Goal: Information Seeking & Learning: Learn about a topic

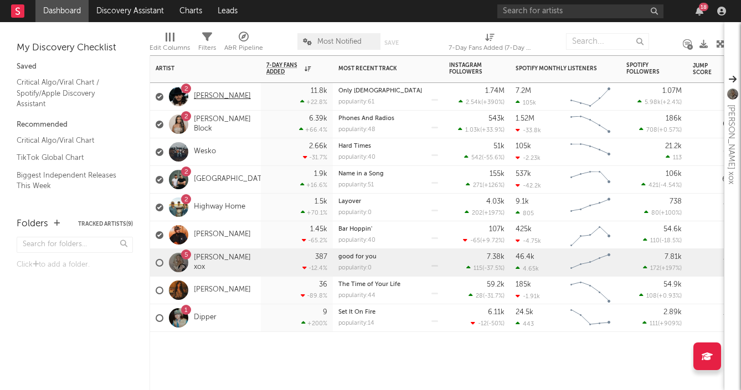
click at [226, 92] on link "[PERSON_NAME]" at bounding box center [222, 96] width 57 height 9
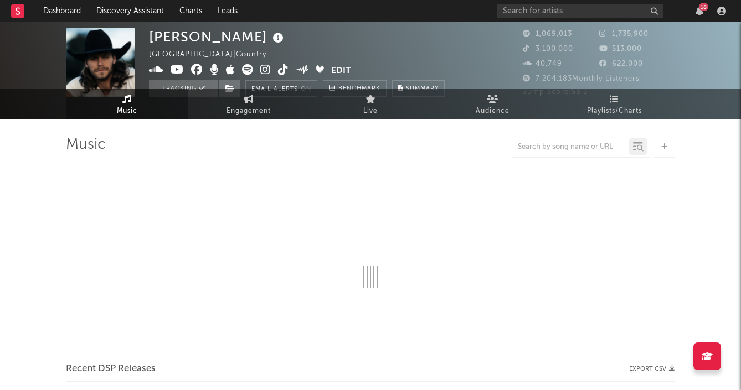
select select "6m"
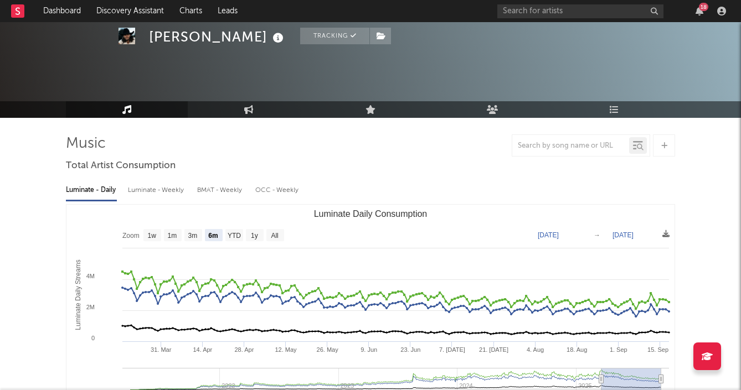
scroll to position [39, 0]
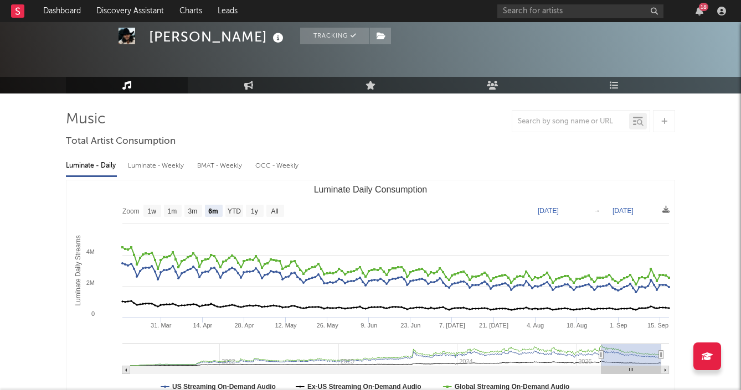
click at [143, 162] on div "Luminate - Weekly" at bounding box center [157, 166] width 58 height 19
select select "6m"
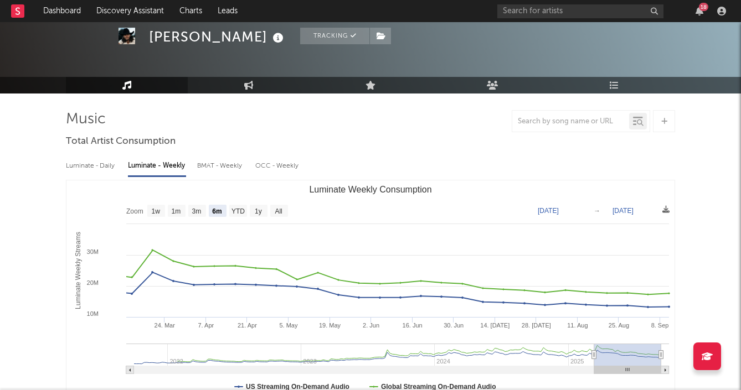
click at [78, 164] on div "Luminate - Daily" at bounding box center [91, 166] width 51 height 19
select select "6m"
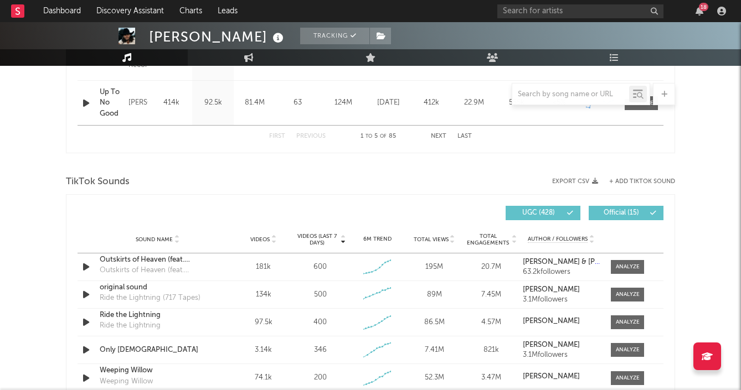
scroll to position [738, 0]
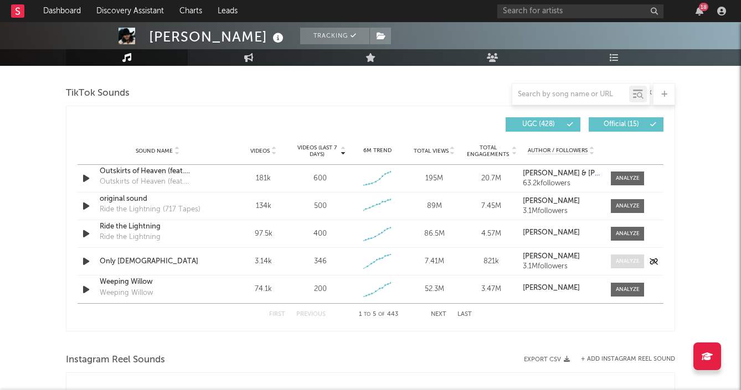
click at [625, 263] on div at bounding box center [628, 261] width 24 height 8
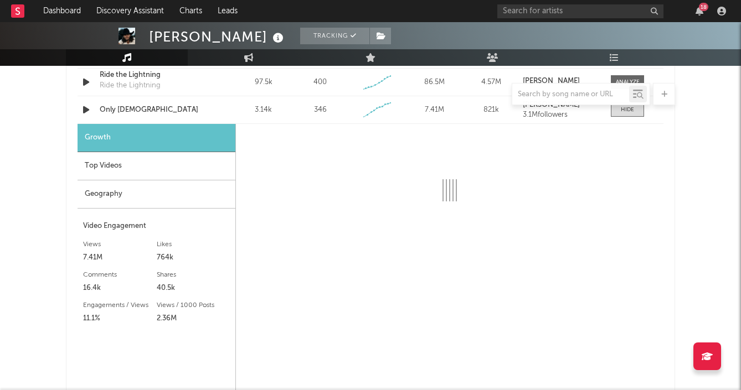
select select "1w"
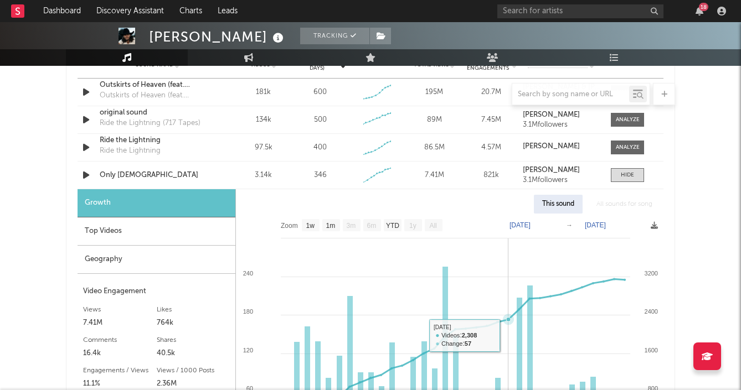
scroll to position [804, 0]
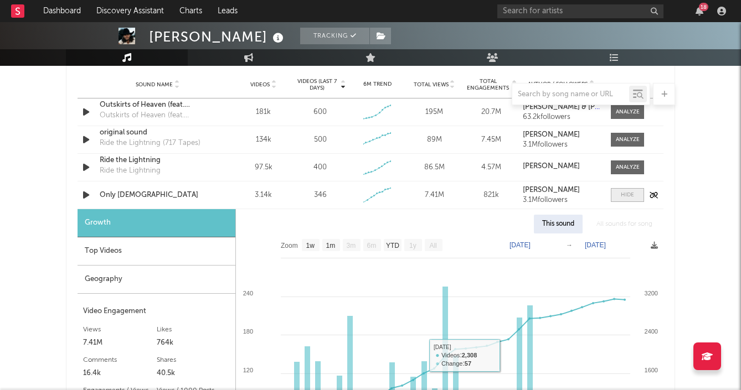
click at [632, 194] on div at bounding box center [627, 195] width 13 height 8
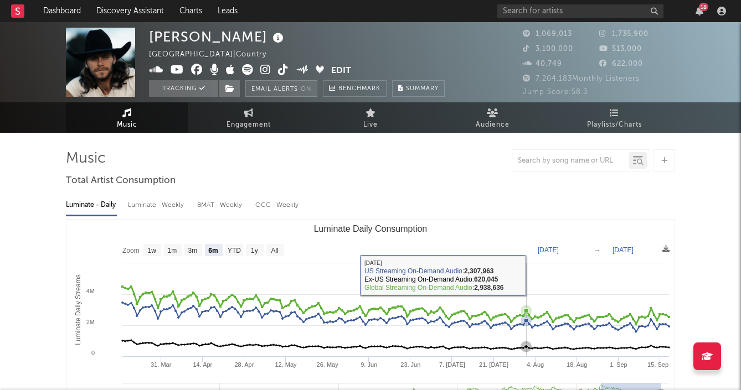
scroll to position [0, 0]
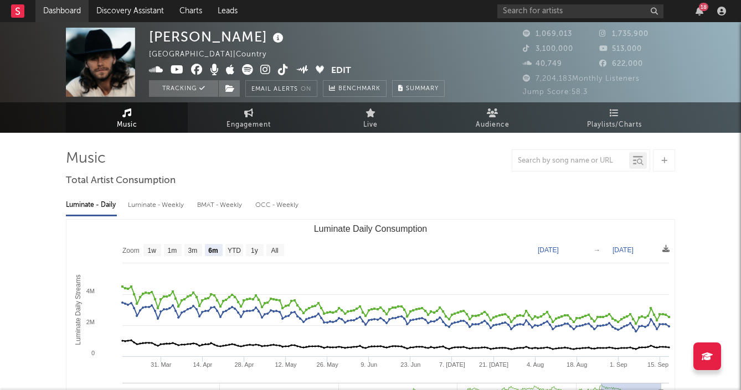
click at [72, 8] on link "Dashboard" at bounding box center [61, 11] width 53 height 22
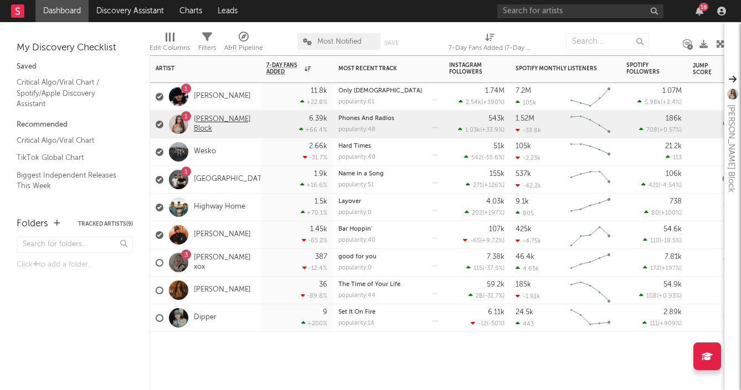
click at [210, 121] on link "[PERSON_NAME] Block" at bounding box center [224, 124] width 61 height 19
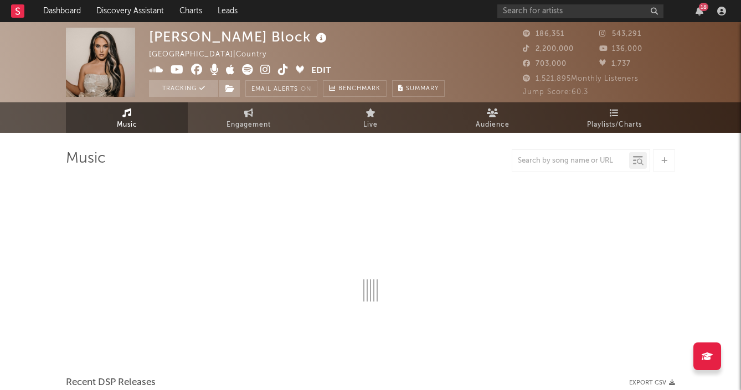
select select "6m"
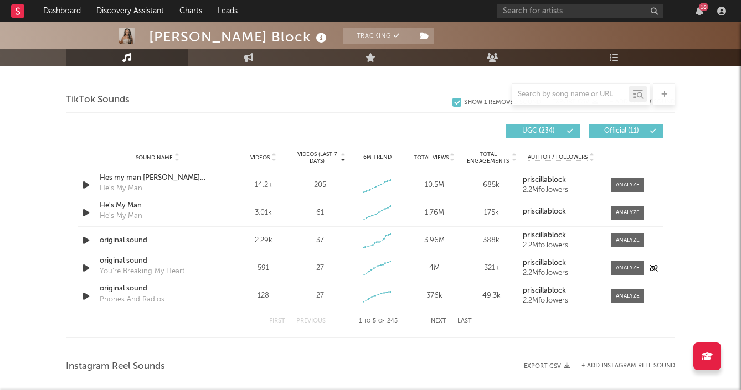
scroll to position [731, 0]
click at [625, 269] on div at bounding box center [628, 269] width 24 height 8
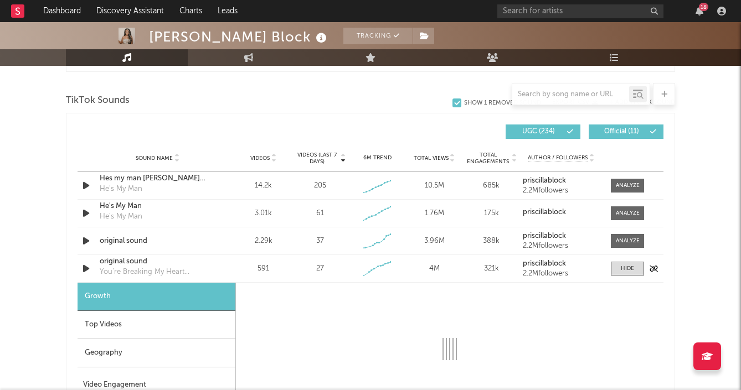
select select "1w"
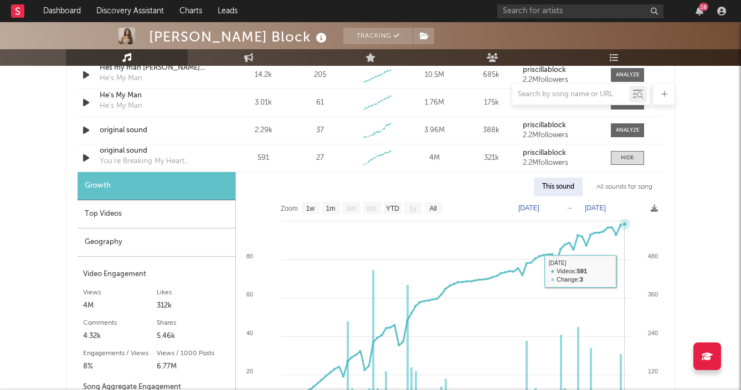
scroll to position [828, 0]
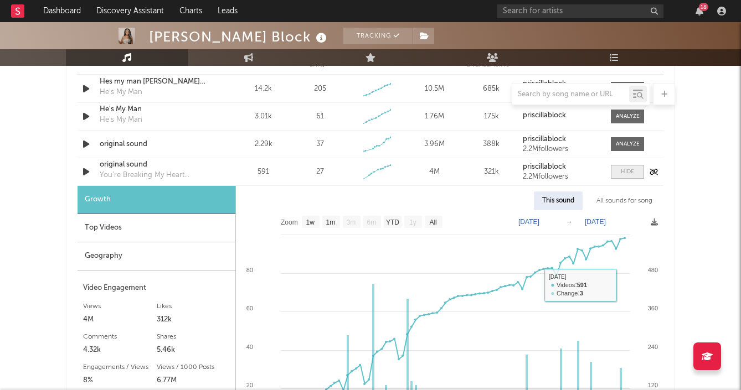
click at [630, 174] on div at bounding box center [627, 172] width 13 height 8
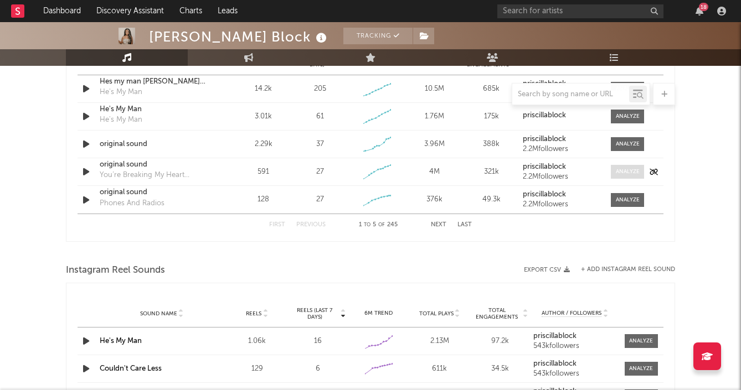
click at [620, 172] on div at bounding box center [628, 172] width 24 height 8
select select "1w"
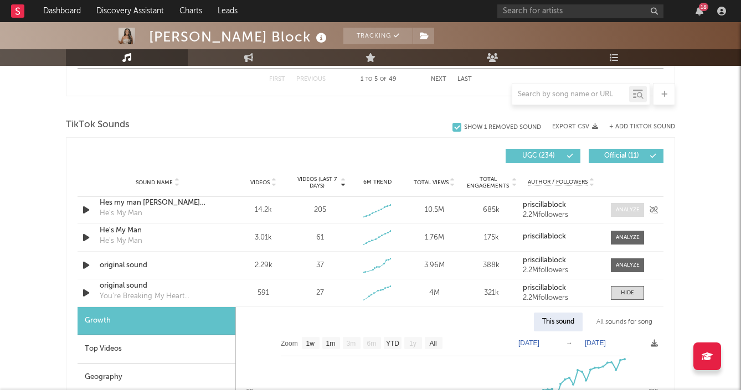
scroll to position [722, 0]
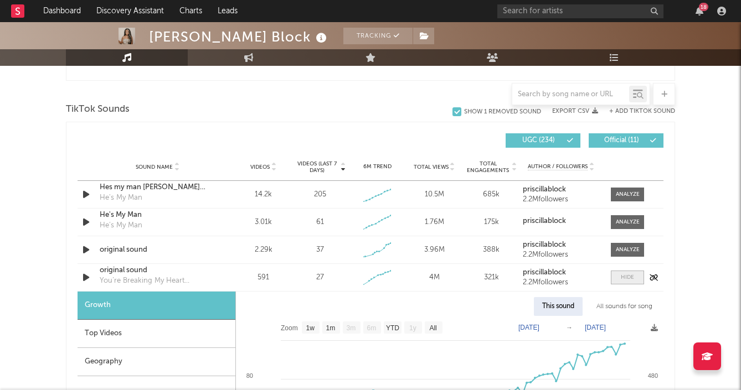
click at [628, 278] on div at bounding box center [627, 278] width 13 height 8
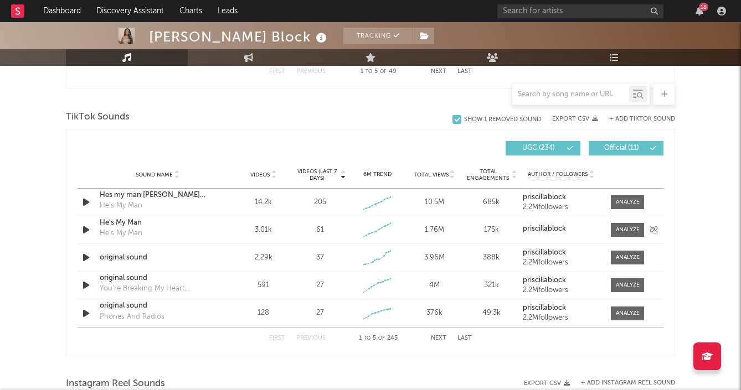
scroll to position [751, 0]
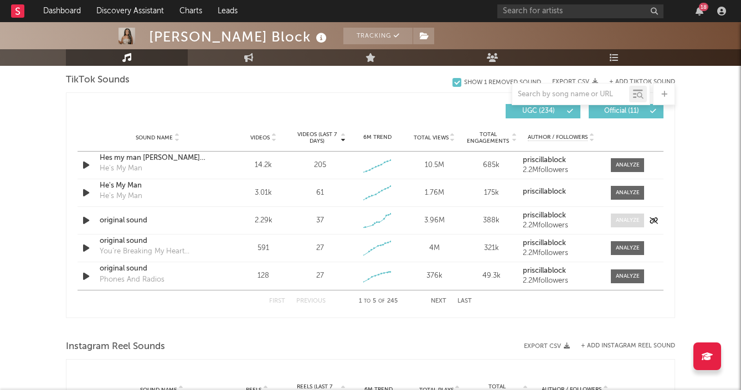
click at [621, 221] on div at bounding box center [628, 220] width 24 height 8
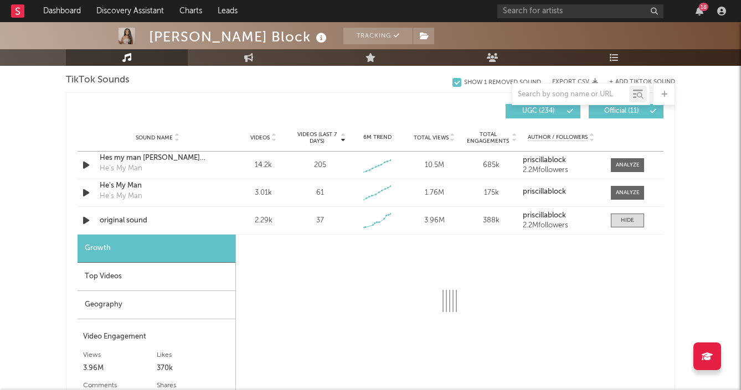
select select "1w"
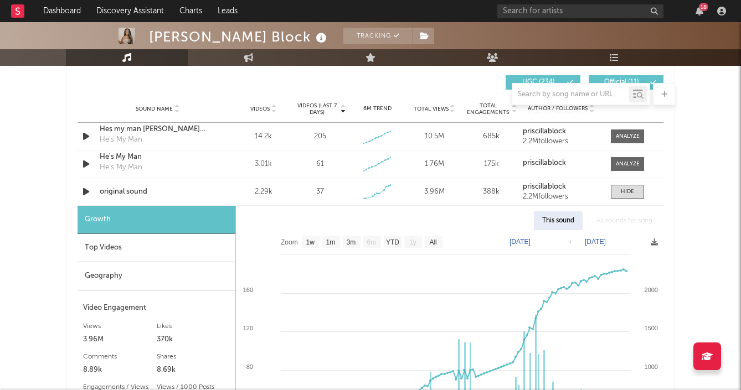
scroll to position [781, 0]
click at [85, 193] on icon "button" at bounding box center [86, 191] width 12 height 14
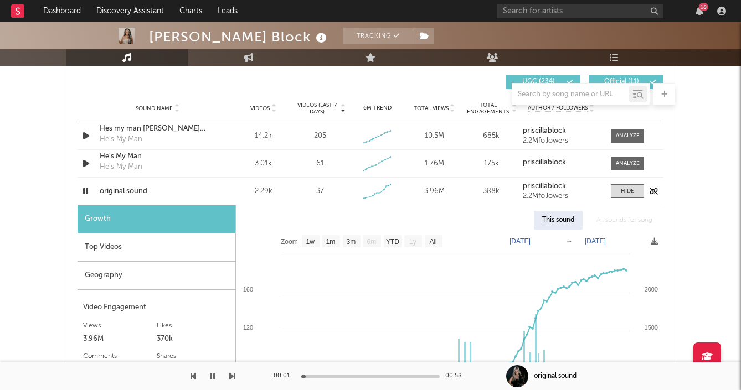
click at [85, 192] on icon "button" at bounding box center [85, 191] width 11 height 14
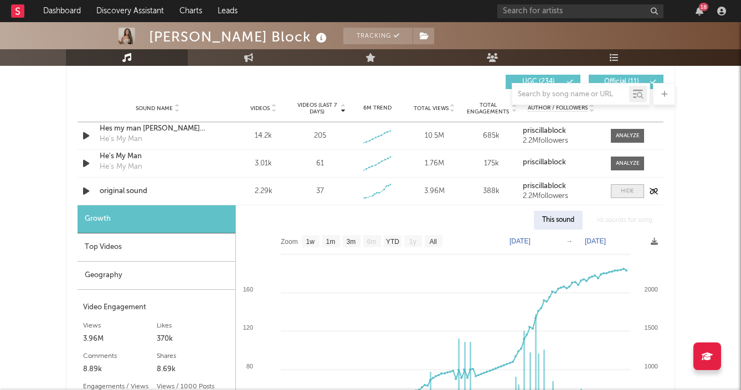
click at [627, 192] on div at bounding box center [627, 191] width 13 height 8
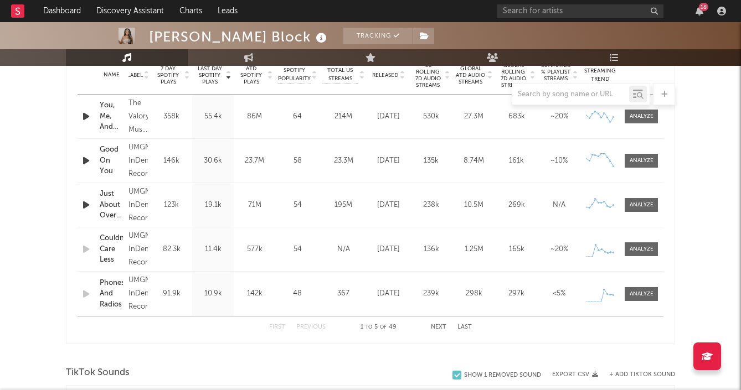
scroll to position [452, 0]
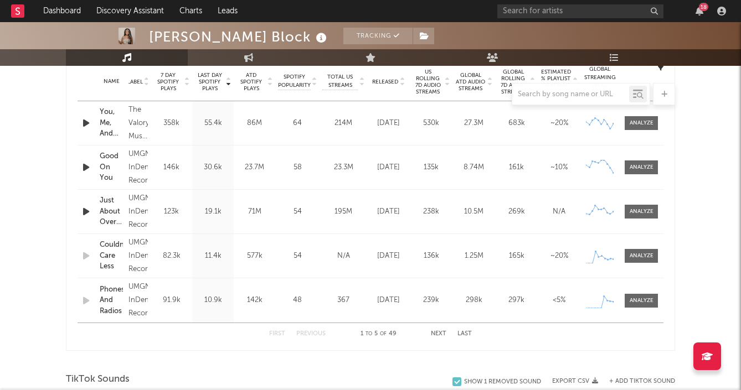
click at [438, 333] on button "Next" at bounding box center [439, 334] width 16 height 6
click at [634, 167] on div at bounding box center [642, 167] width 24 height 8
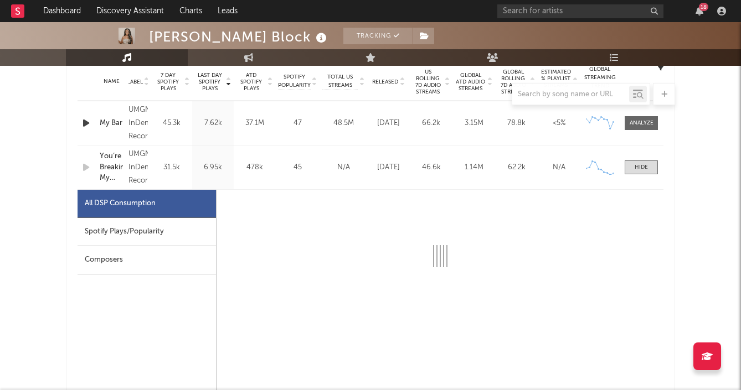
select select "1w"
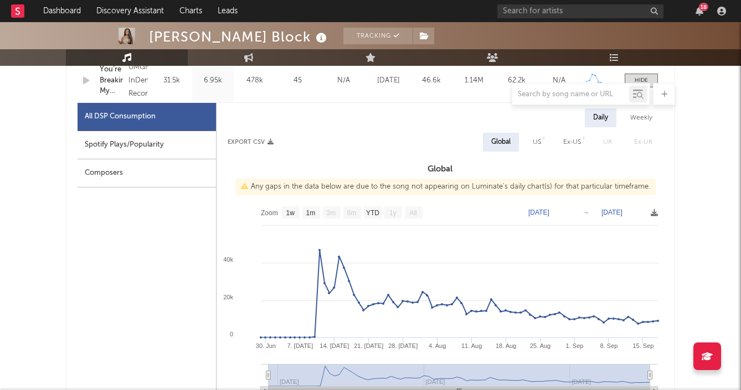
scroll to position [540, 0]
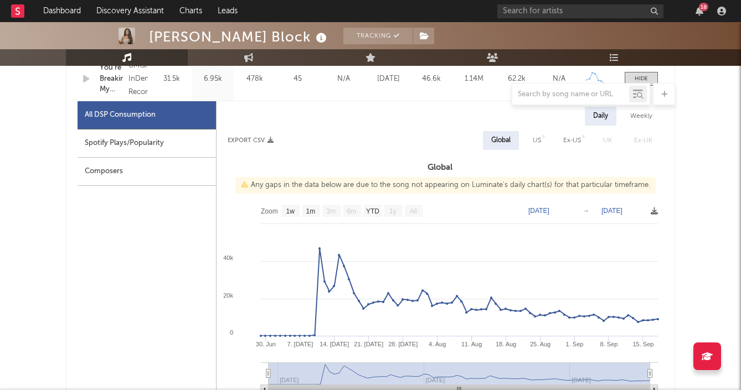
click at [647, 120] on div "Weekly" at bounding box center [641, 116] width 39 height 19
select select "1w"
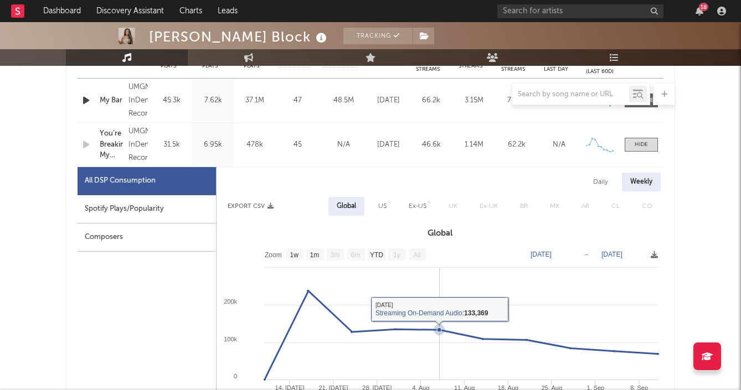
scroll to position [458, 0]
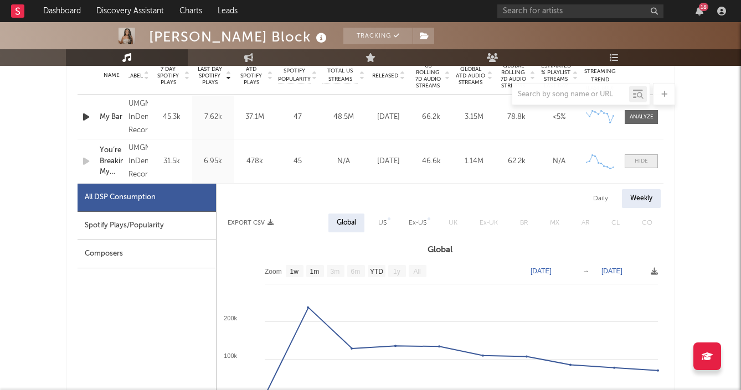
click at [643, 163] on div at bounding box center [640, 161] width 13 height 8
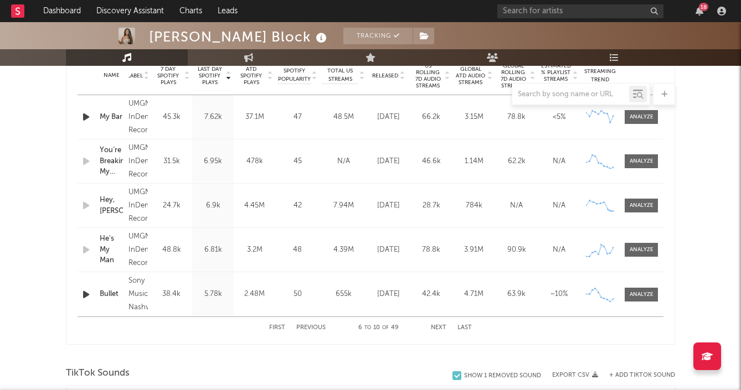
scroll to position [454, 0]
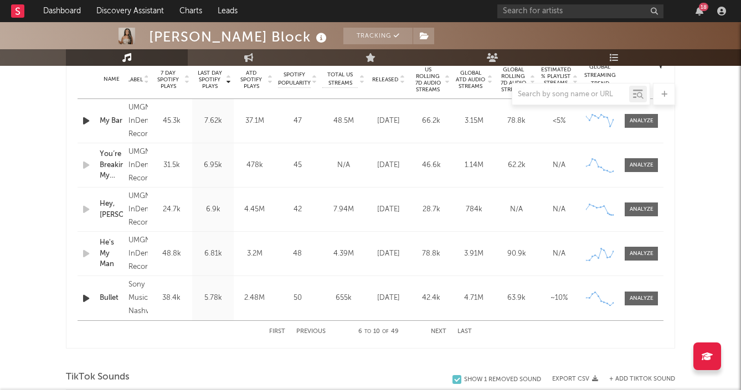
click at [441, 334] on button "Next" at bounding box center [439, 332] width 16 height 6
click at [312, 336] on div "First Previous 11 to 15 of 49 Next Last" at bounding box center [370, 332] width 203 height 22
click at [312, 332] on button "Previous" at bounding box center [310, 332] width 29 height 6
click at [646, 249] on span at bounding box center [641, 254] width 33 height 14
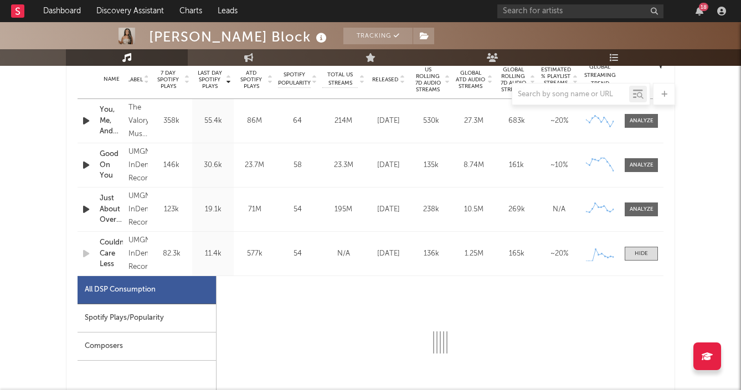
select select "1w"
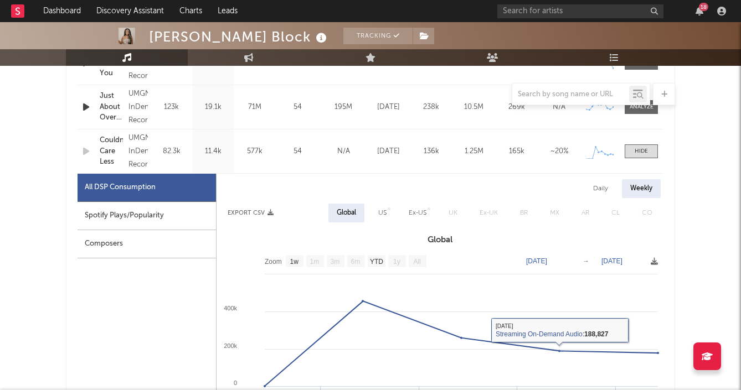
scroll to position [540, 0]
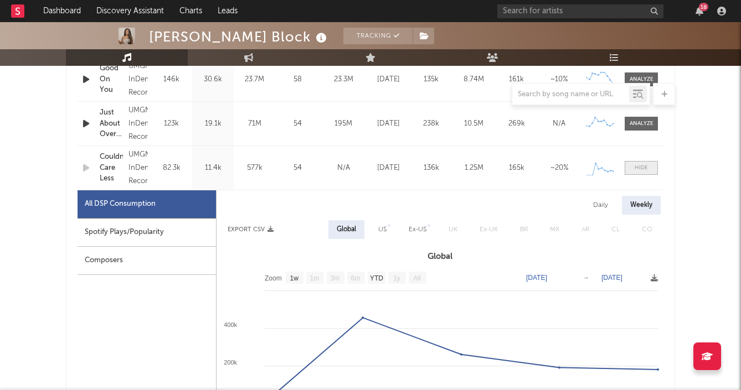
click at [642, 168] on div at bounding box center [640, 168] width 13 height 8
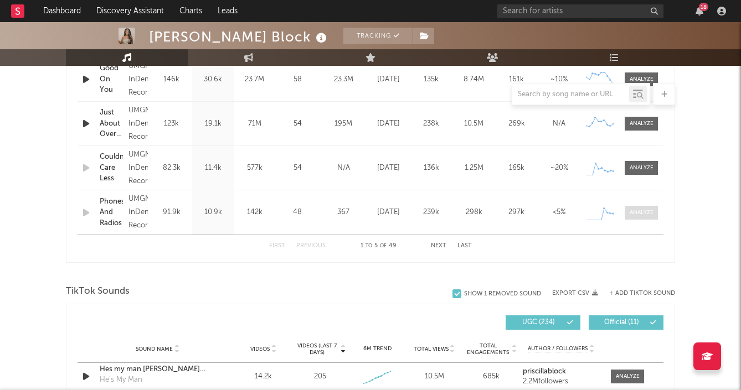
click at [642, 209] on div at bounding box center [642, 213] width 24 height 8
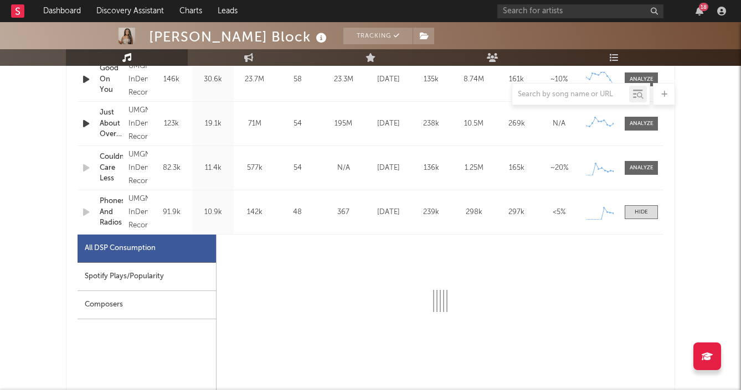
select select "1w"
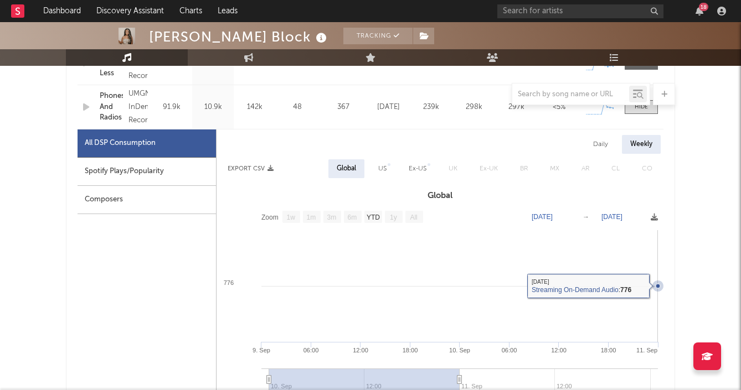
scroll to position [548, 0]
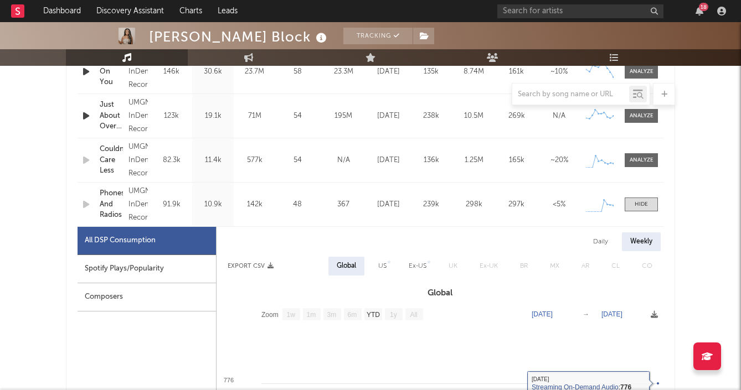
click at [597, 251] on div "Daily" at bounding box center [601, 242] width 32 height 19
select select "1w"
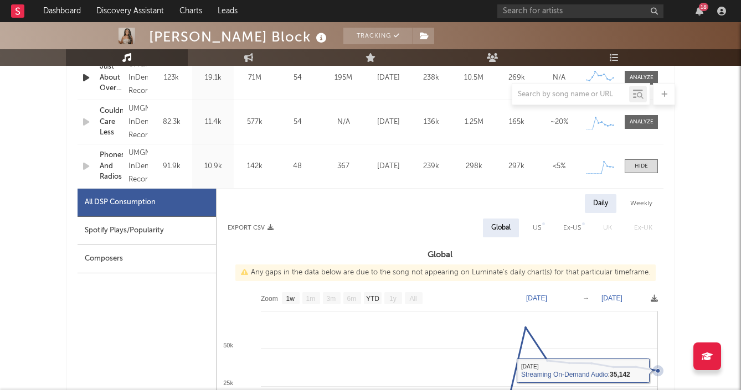
scroll to position [568, 0]
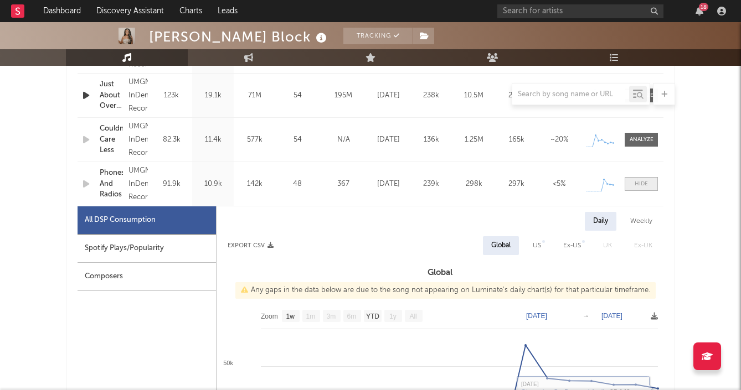
click at [641, 182] on div at bounding box center [640, 184] width 13 height 8
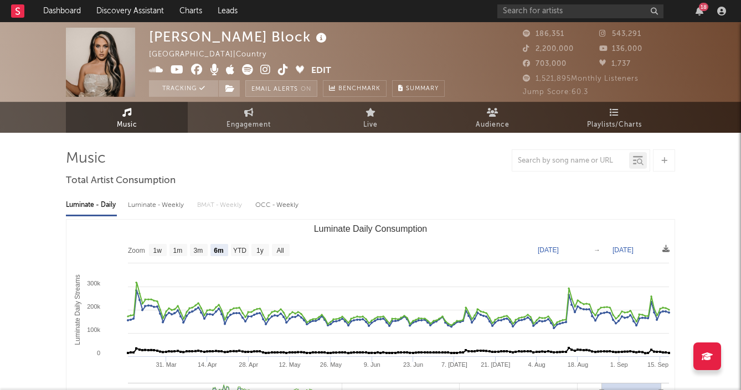
scroll to position [0, 0]
click at [698, 7] on icon "button" at bounding box center [699, 11] width 8 height 9
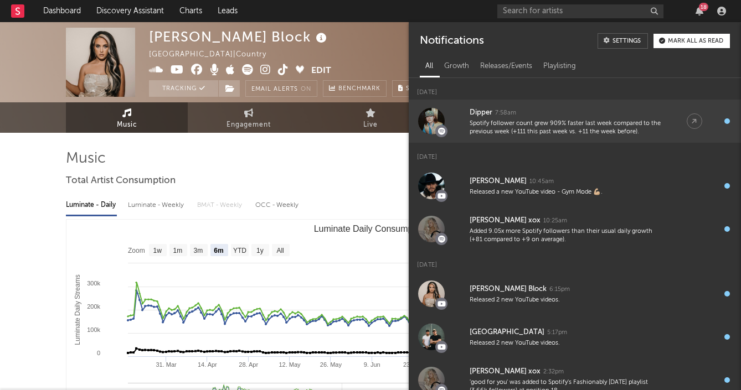
click at [655, 133] on div "Spotify follower count grew 909% faster last week compared to the previous week…" at bounding box center [566, 128] width 195 height 17
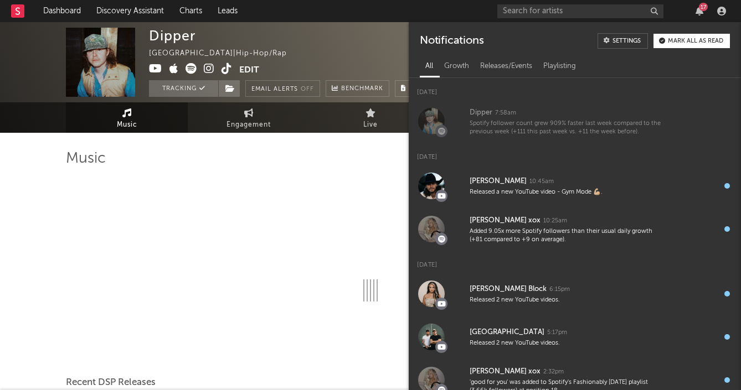
select select "6m"
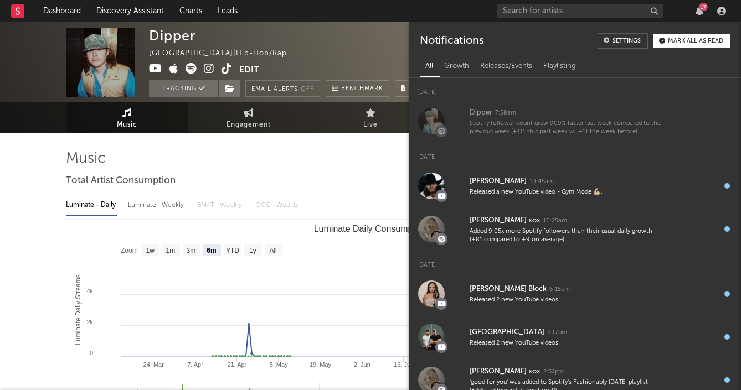
click at [378, 42] on div "Dipper [GEOGRAPHIC_DATA] | Hip-Hop/Rap Edit Tracking Email Alerts Off Benchmark…" at bounding box center [298, 62] width 298 height 69
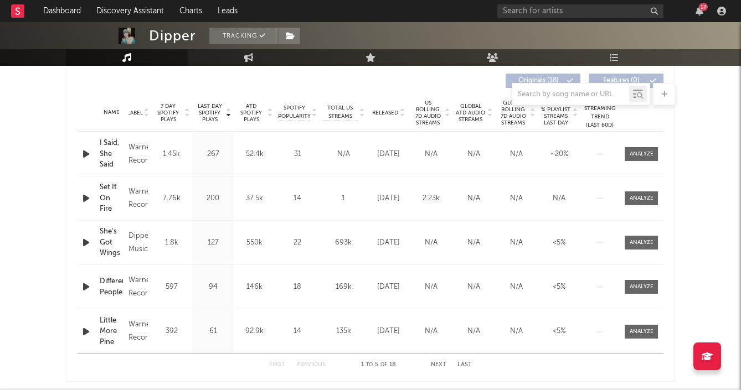
scroll to position [420, 0]
click at [644, 159] on span at bounding box center [641, 155] width 33 height 14
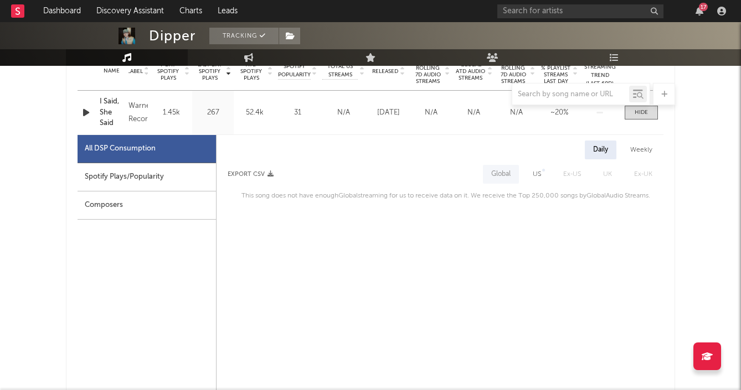
scroll to position [278, 0]
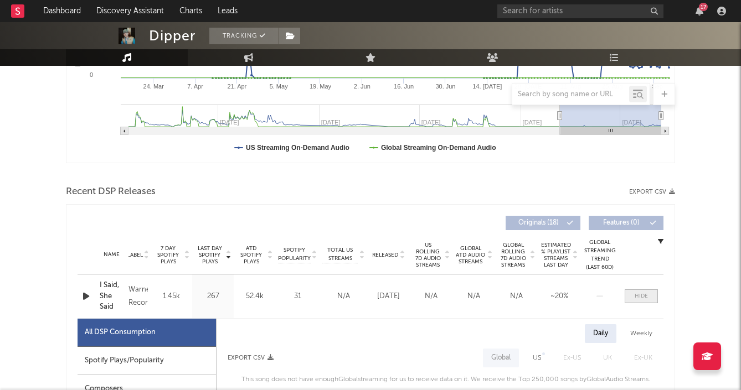
click at [635, 293] on div at bounding box center [640, 296] width 13 height 8
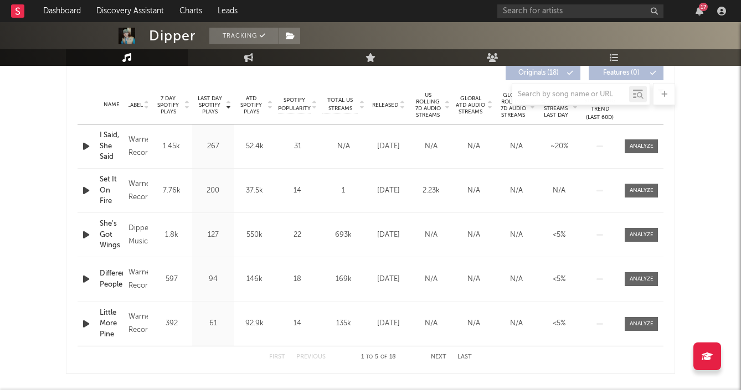
scroll to position [430, 0]
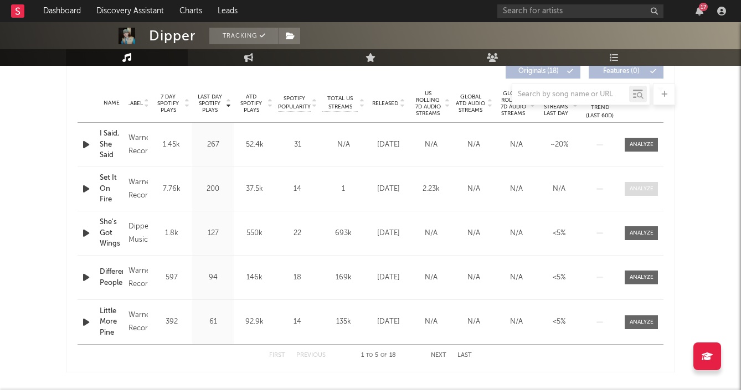
click at [651, 187] on div at bounding box center [642, 189] width 24 height 8
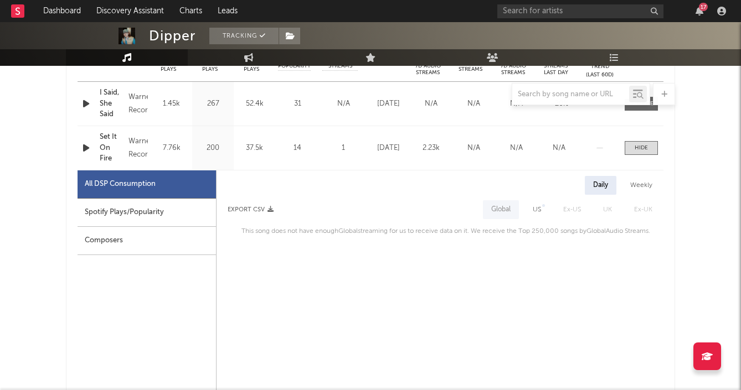
scroll to position [384, 0]
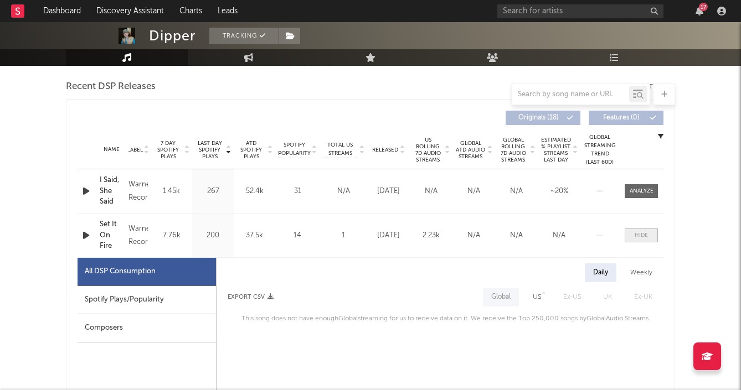
click at [639, 236] on div at bounding box center [640, 235] width 13 height 8
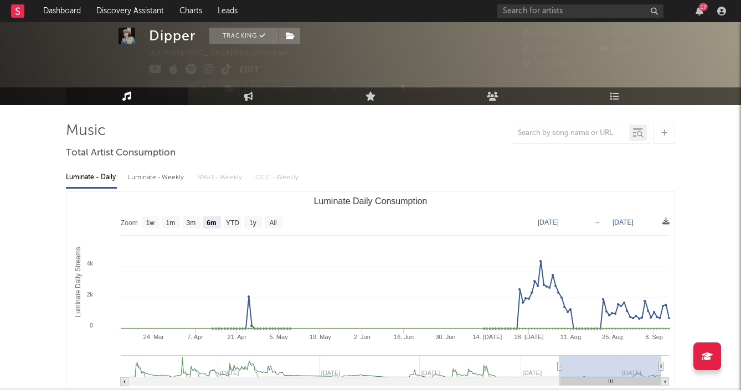
scroll to position [24, 0]
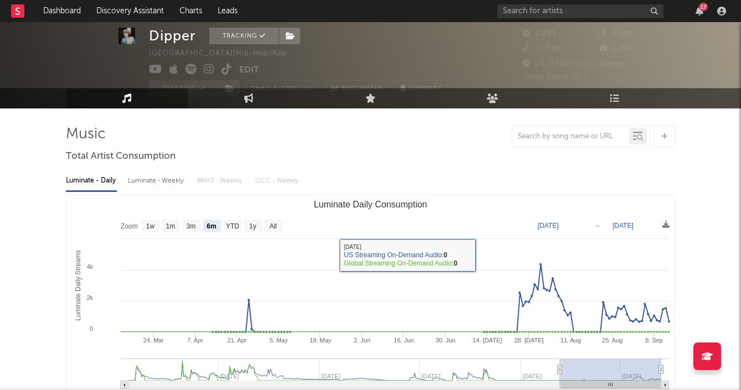
click at [153, 178] on div "Luminate - Weekly" at bounding box center [157, 181] width 58 height 19
select select "6m"
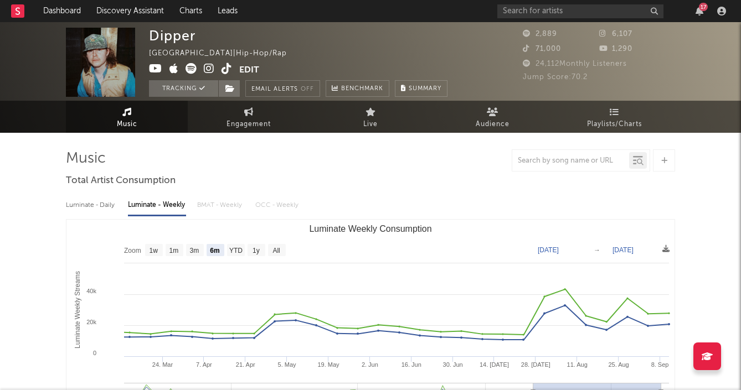
scroll to position [0, 0]
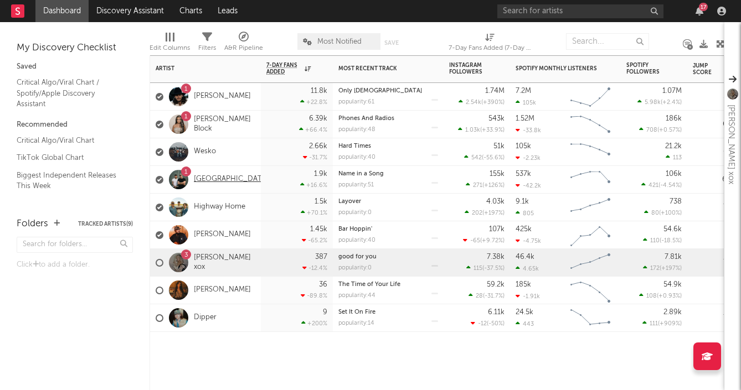
click at [213, 179] on link "[GEOGRAPHIC_DATA]" at bounding box center [231, 179] width 75 height 9
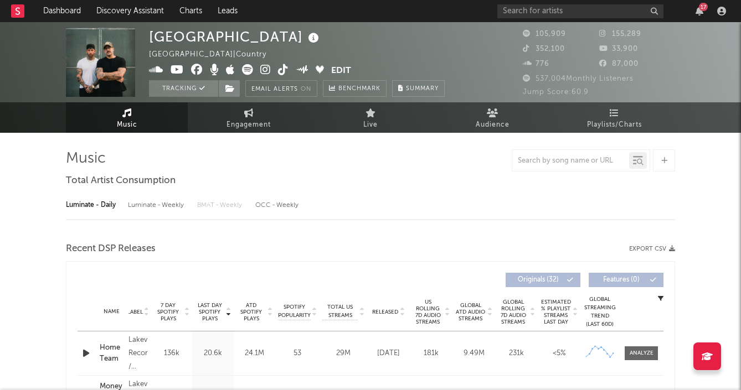
select select "6m"
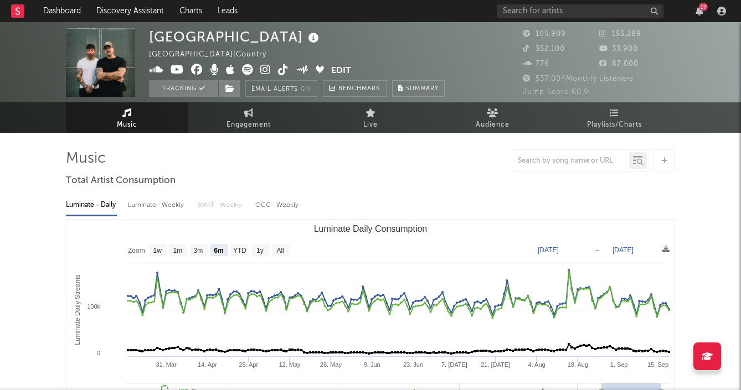
click at [157, 205] on div "Luminate - Weekly" at bounding box center [157, 205] width 58 height 19
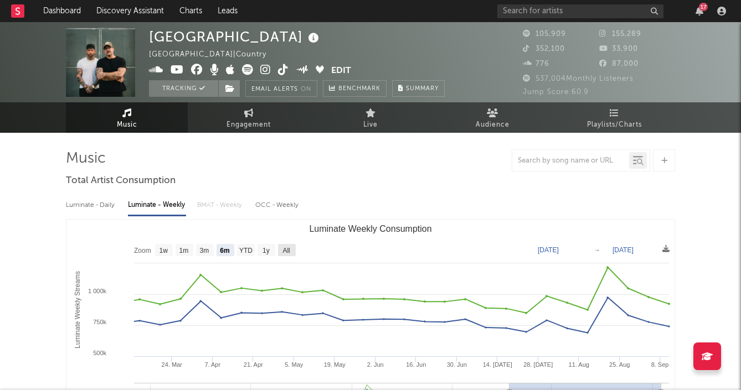
click at [288, 249] on text "All" at bounding box center [285, 251] width 7 height 8
select select "All"
type input "2023-12-21"
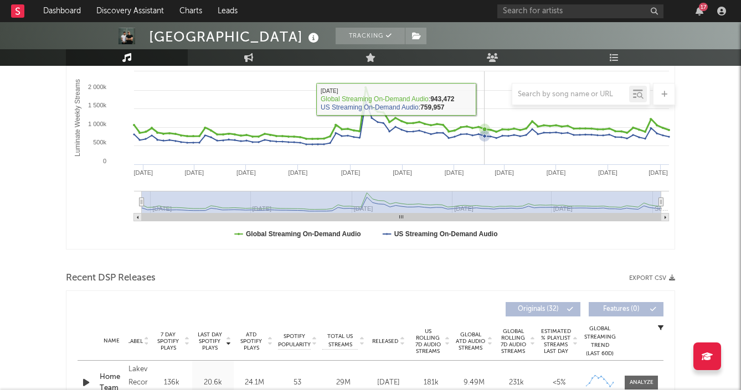
scroll to position [334, 0]
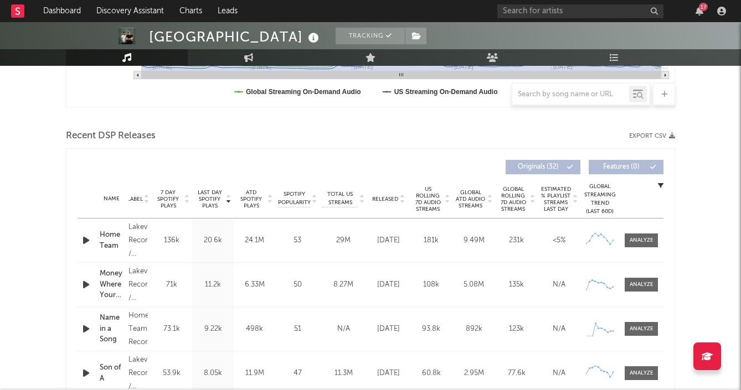
click at [395, 200] on span "Released" at bounding box center [385, 199] width 26 height 7
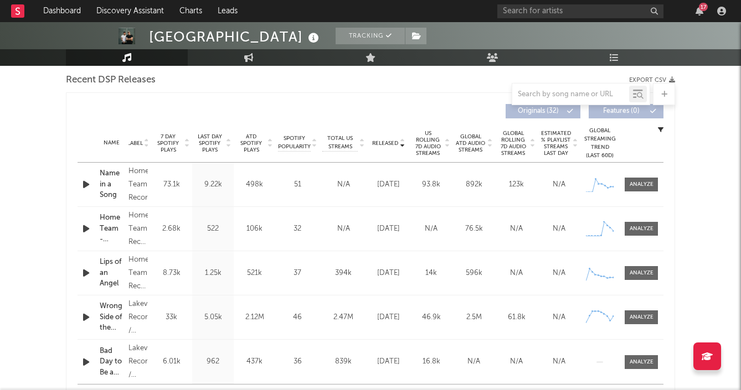
scroll to position [396, 0]
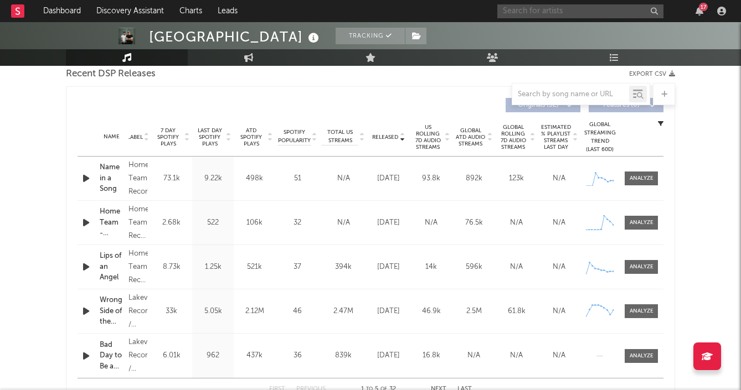
click at [546, 12] on input "text" at bounding box center [580, 11] width 166 height 14
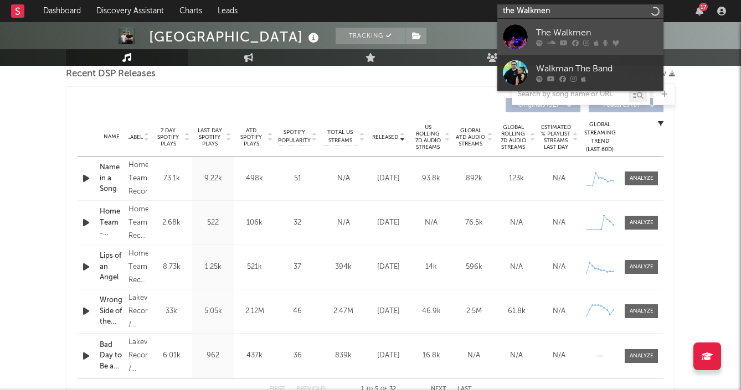
type input "the Walkmen"
drag, startPoint x: 563, startPoint y: 22, endPoint x: 580, endPoint y: 31, distance: 19.6
click at [580, 31] on div "The Walkmen" at bounding box center [597, 33] width 122 height 13
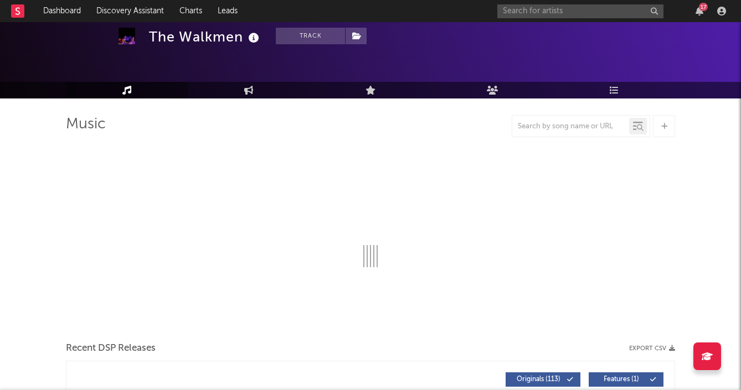
select select "6m"
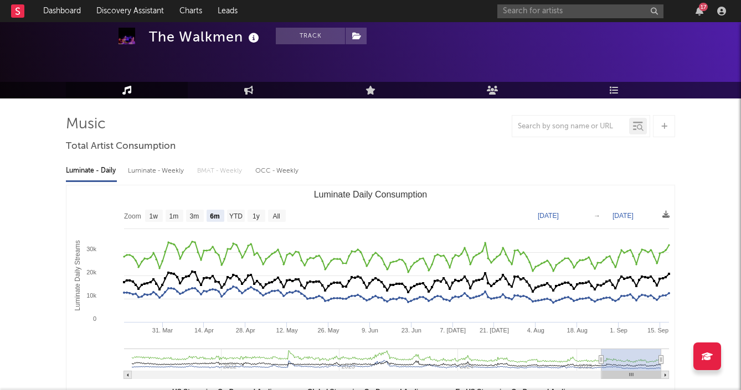
scroll to position [56, 0]
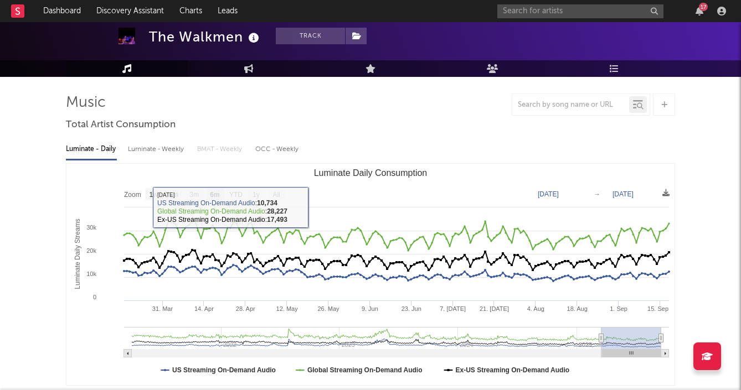
click at [161, 145] on div "Luminate - Weekly" at bounding box center [157, 149] width 58 height 19
select select "6m"
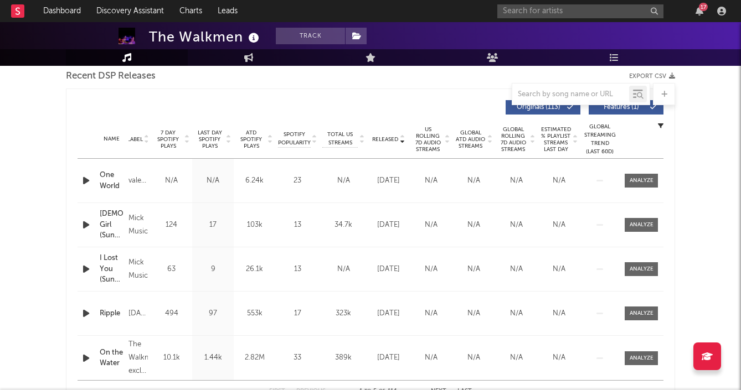
scroll to position [405, 0]
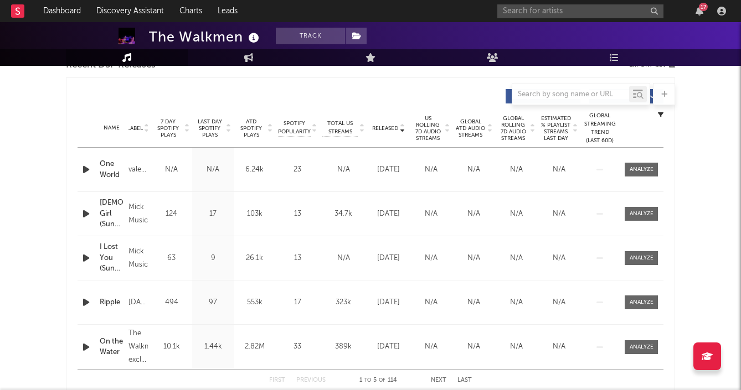
click at [389, 126] on span "Released" at bounding box center [385, 128] width 26 height 7
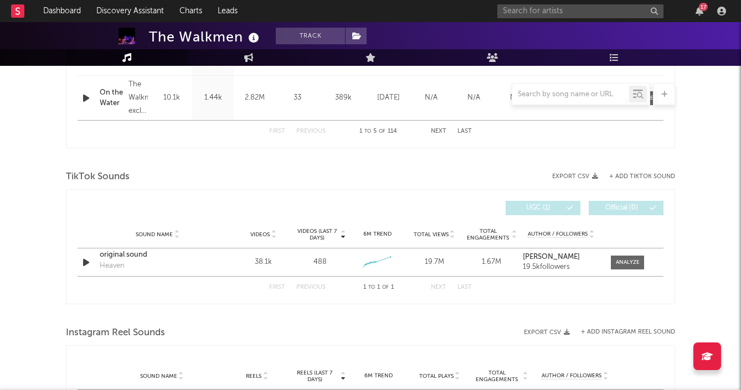
scroll to position [655, 0]
click at [630, 264] on div at bounding box center [628, 262] width 24 height 8
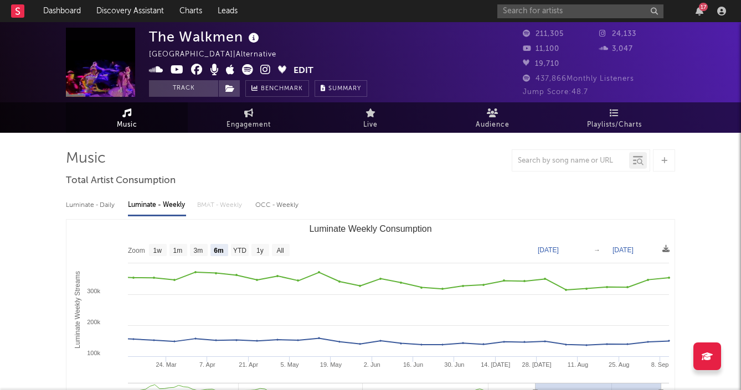
scroll to position [0, 0]
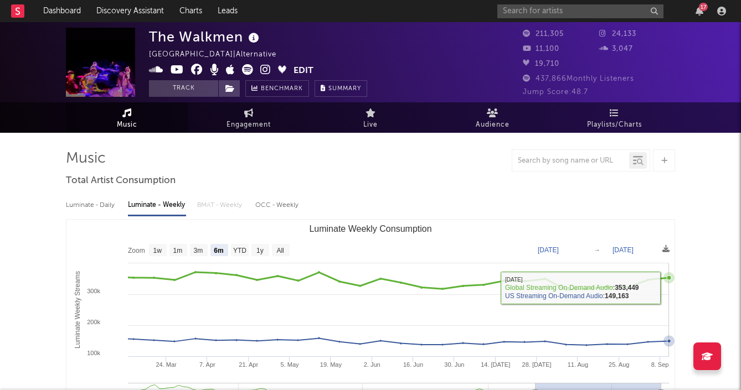
select select "6m"
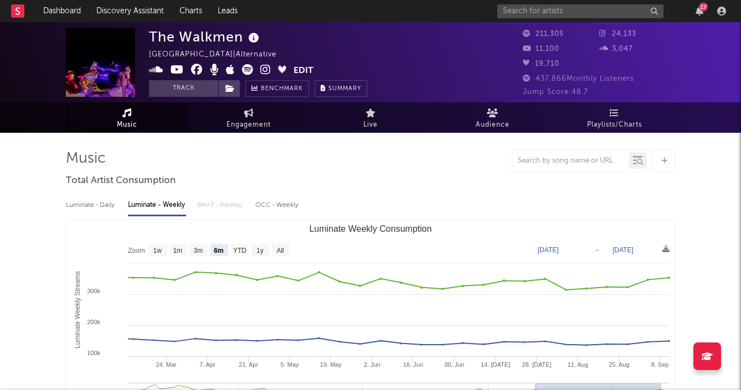
click at [102, 207] on div "Luminate - Daily" at bounding box center [91, 205] width 51 height 19
select select "6m"
